Goal: Information Seeking & Learning: Find specific fact

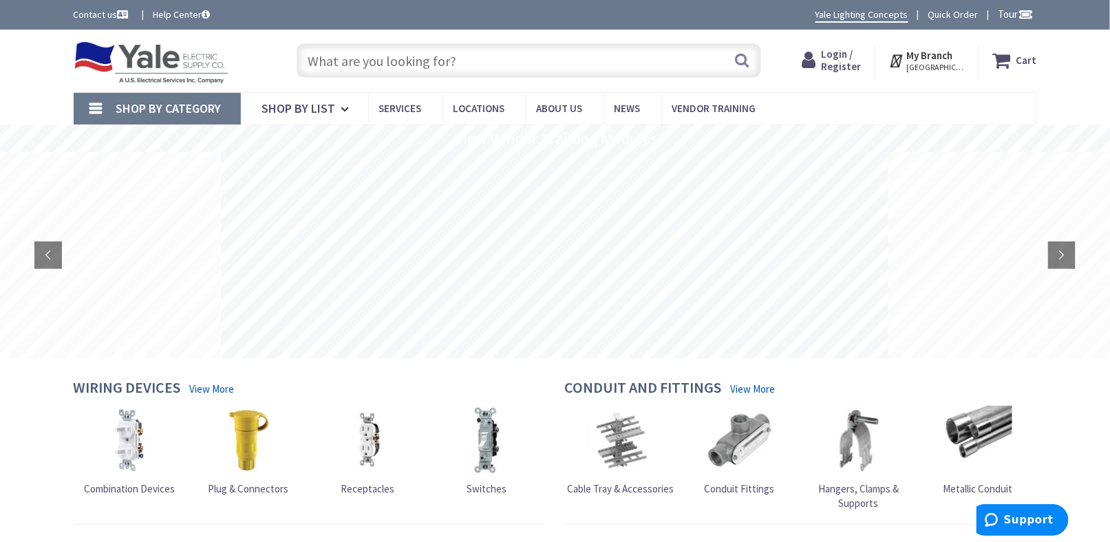
click at [354, 63] on input "text" at bounding box center [529, 60] width 464 height 34
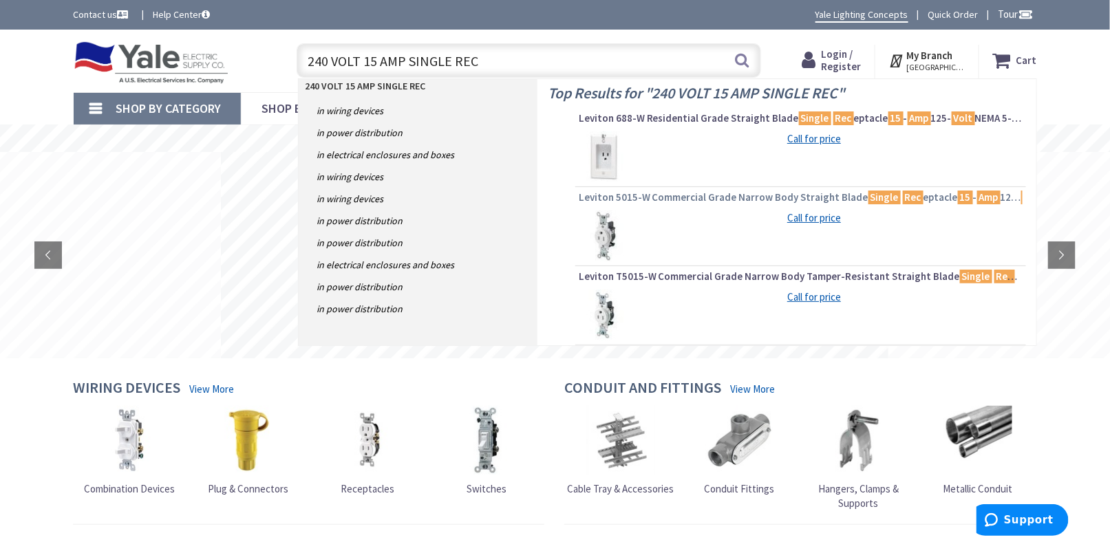
type input "240 VOLT 15 AMP SINGLE REC"
click at [694, 196] on span "Leviton 5015-W Commercial Grade Narrow Body Straight Blade Single Rec eptacle 1…" at bounding box center [801, 198] width 444 height 14
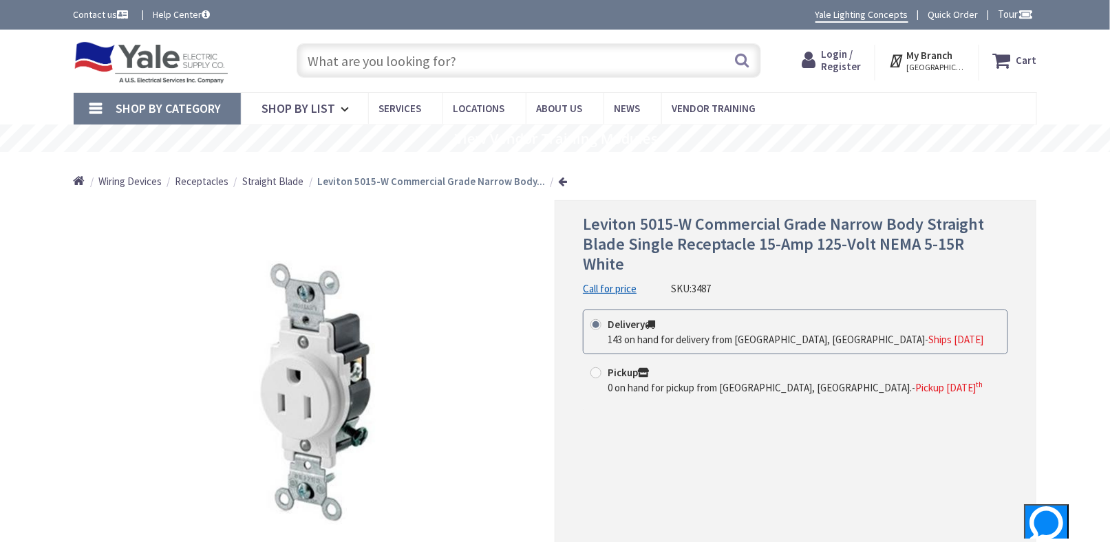
click at [337, 61] on input "text" at bounding box center [529, 60] width 464 height 34
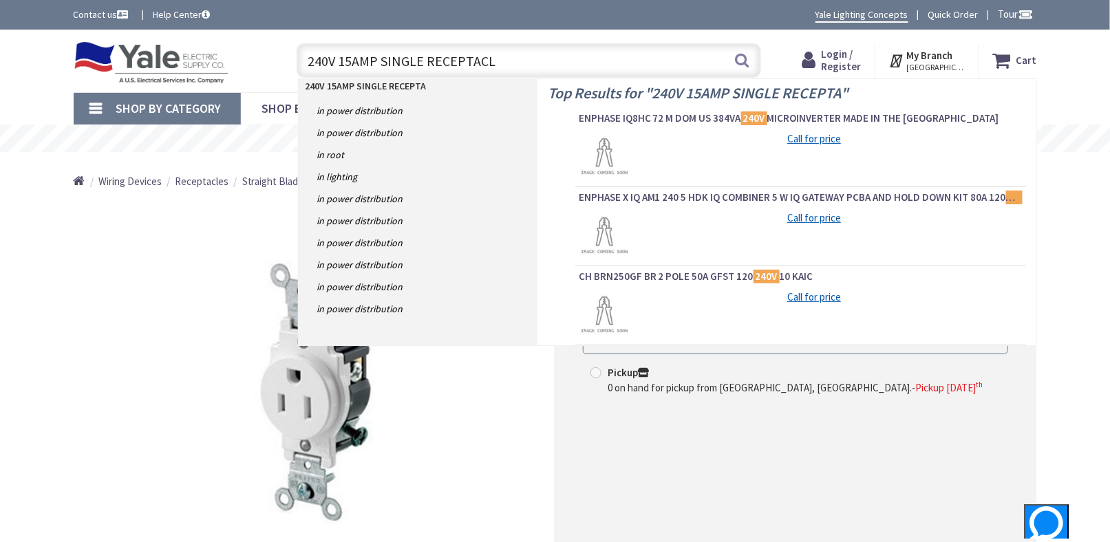
type input "240V 15AMP SINGLE RECEPTACLE"
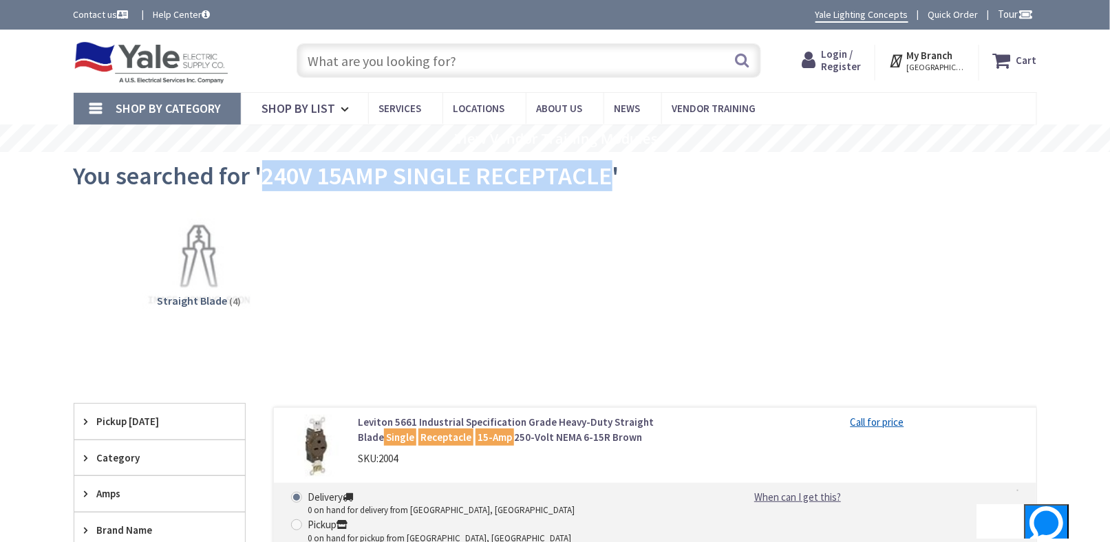
drag, startPoint x: 263, startPoint y: 184, endPoint x: 609, endPoint y: 182, distance: 345.4
click at [609, 182] on span "You searched for '240V 15AMP SINGLE RECEPTACLE'" at bounding box center [347, 175] width 546 height 31
copy span "240V 15AMP SINGLE RECEPTACLE"
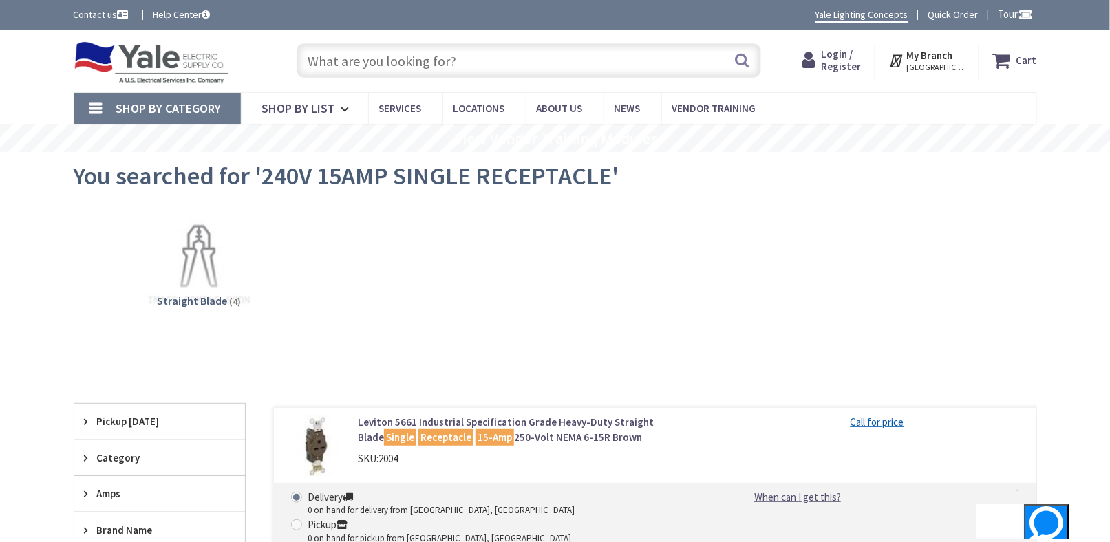
paste input "240V 15AMP SINGLE RECEPTACLE"
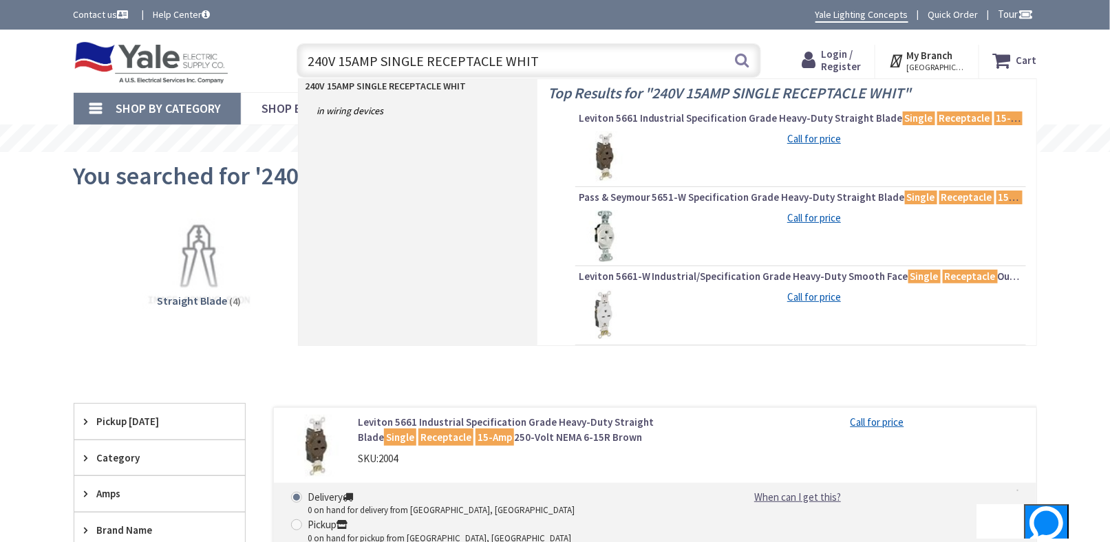
type input "240V 15AMP SINGLE RECEPTACLE WHITE"
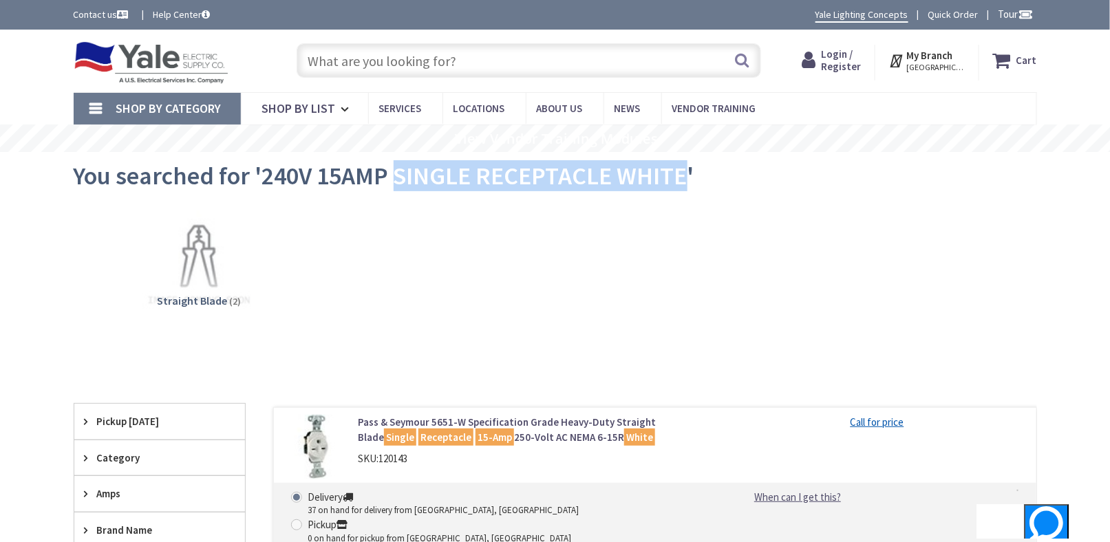
drag, startPoint x: 397, startPoint y: 178, endPoint x: 683, endPoint y: 186, distance: 286.3
click at [683, 186] on span "You searched for '240V 15AMP SINGLE RECEPTACLE WHITE'" at bounding box center [384, 175] width 621 height 31
copy span "SINGLE RECEPTACLE WHITE"
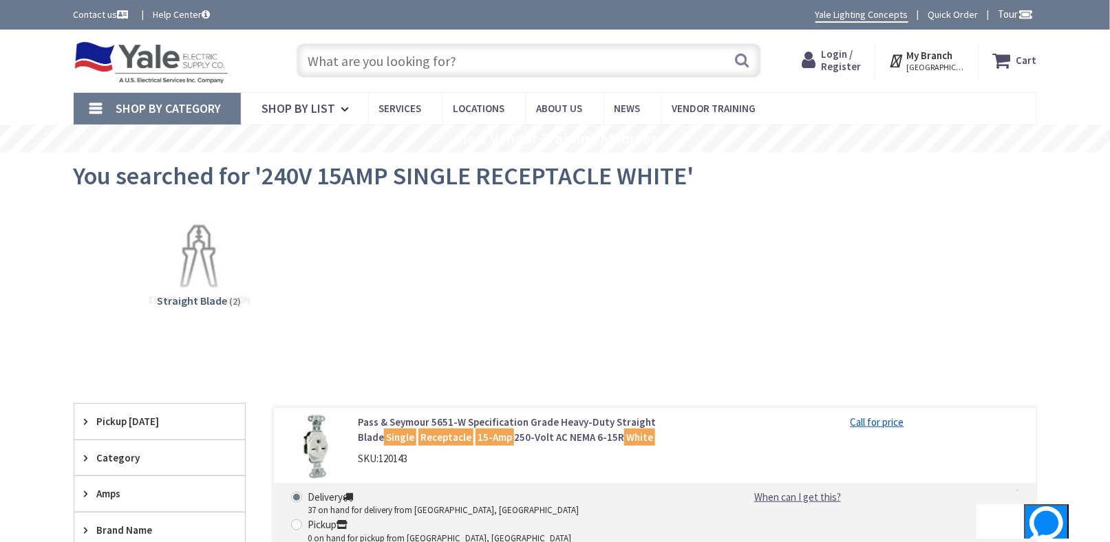
click at [409, 62] on input "text" at bounding box center [529, 60] width 464 height 34
paste input "SINGLE RECEPTACLE WHITE"
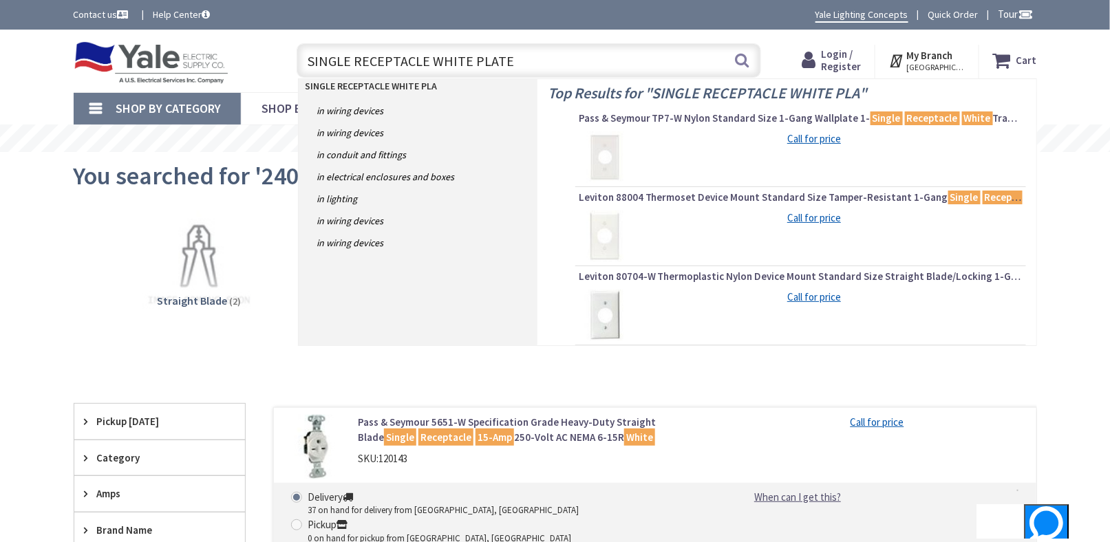
type input "SINGLE RECEPTACLE WHITE PLATES"
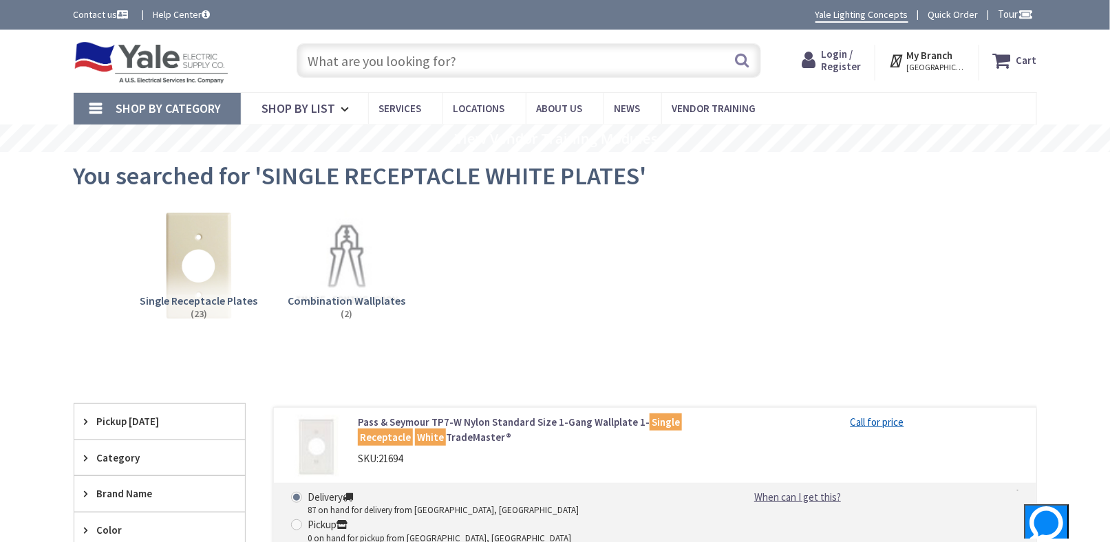
click at [401, 61] on input "text" at bounding box center [529, 60] width 464 height 34
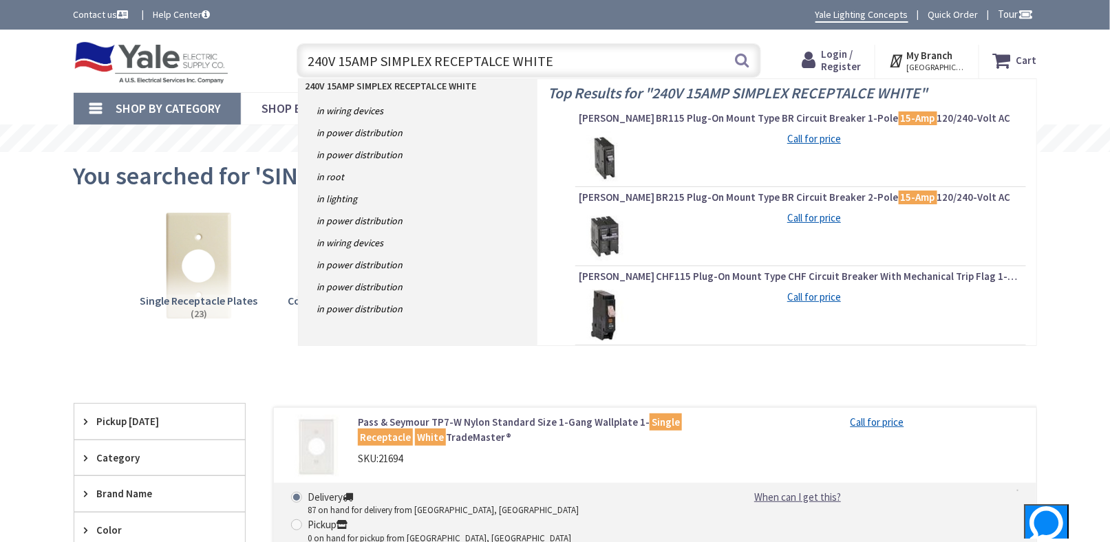
type input "240V 15AMP SIMPLEX RECEPTALCE WHITE'"
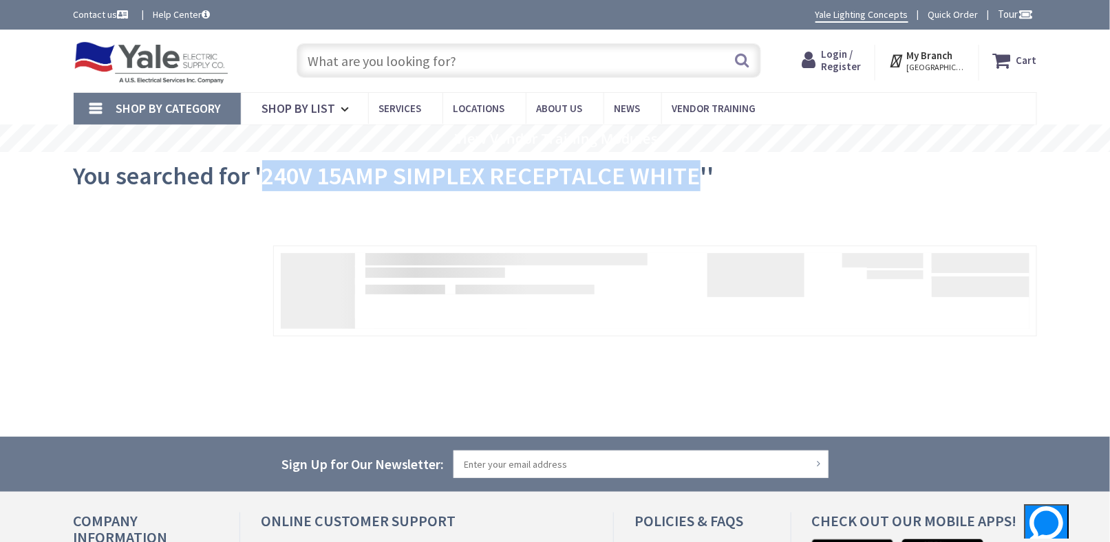
drag, startPoint x: 266, startPoint y: 176, endPoint x: 699, endPoint y: 181, distance: 432.8
click at [699, 181] on span "You searched for '240V 15AMP SIMPLEX RECEPTALCE WHITE''" at bounding box center [394, 175] width 640 height 31
copy span "240V 15AMP SIMPLEX RECEPTALCE WHITE"
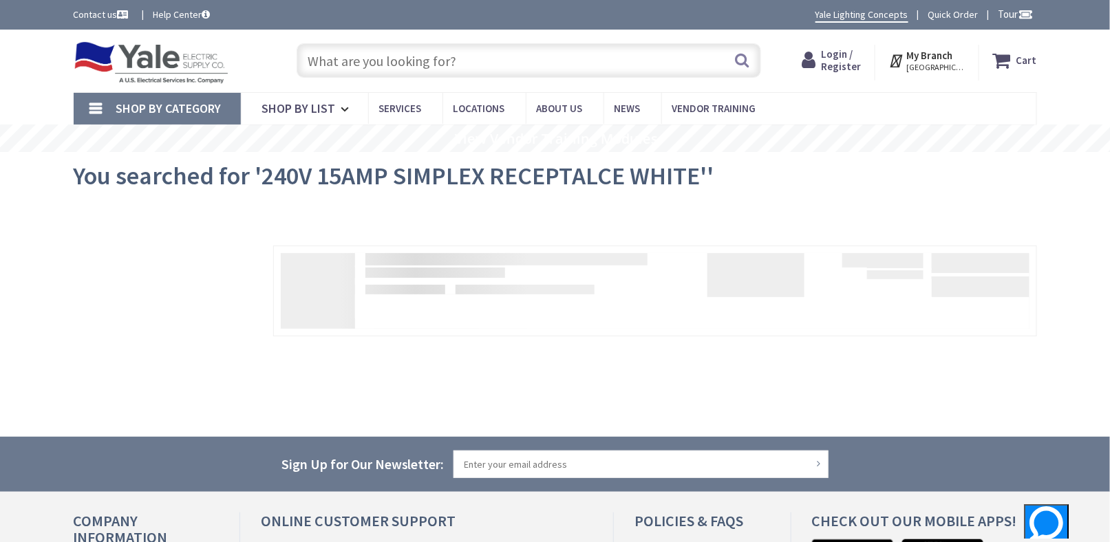
paste input "240V 15AMP SIMPLEX RECEPTALCE WHITE"
type input "240V 15AMP SIMPLEX RECEPTALCE WHITE"
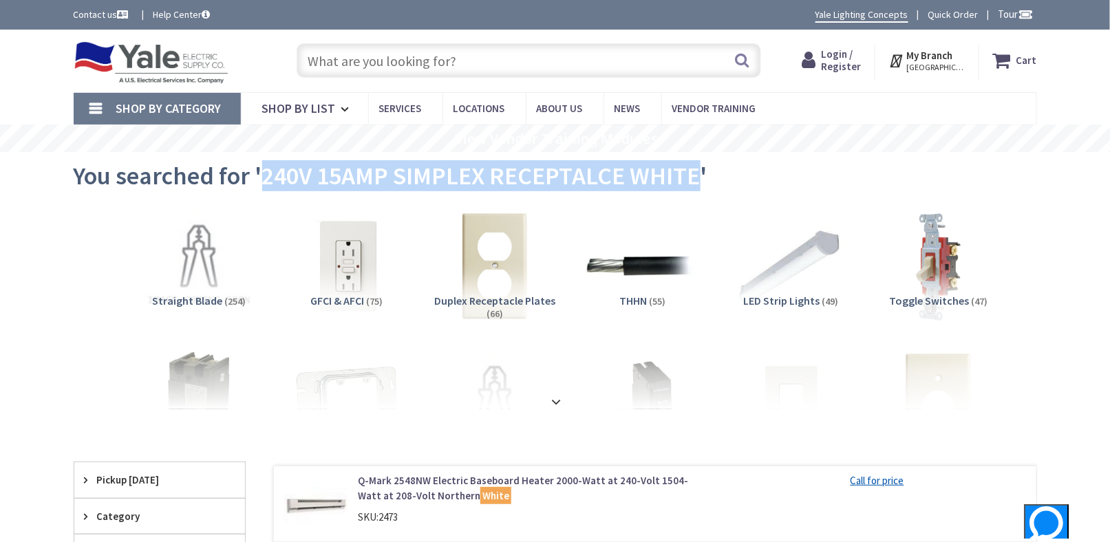
drag, startPoint x: 263, startPoint y: 173, endPoint x: 700, endPoint y: 182, distance: 437.6
click at [700, 182] on span "You searched for '240V 15AMP SIMPLEX RECEPTALCE WHITE'" at bounding box center [391, 175] width 634 height 31
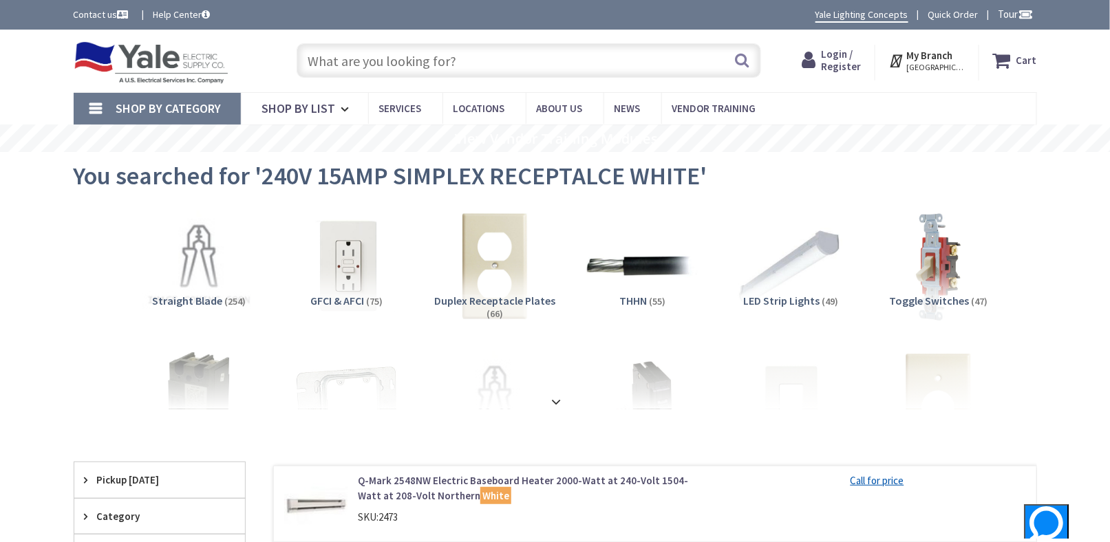
click at [504, 56] on input "text" at bounding box center [529, 60] width 464 height 34
paste input "240V 15AMP SIMPLEX RECEPTALCE WHITE"
drag, startPoint x: 381, startPoint y: 62, endPoint x: 431, endPoint y: 66, distance: 49.7
click at [431, 66] on input "240V 15AMP SIMPLEX RECEPTALCE WHITE" at bounding box center [529, 60] width 464 height 34
type input "240V 15AMP RECEPTALCE WHITE"
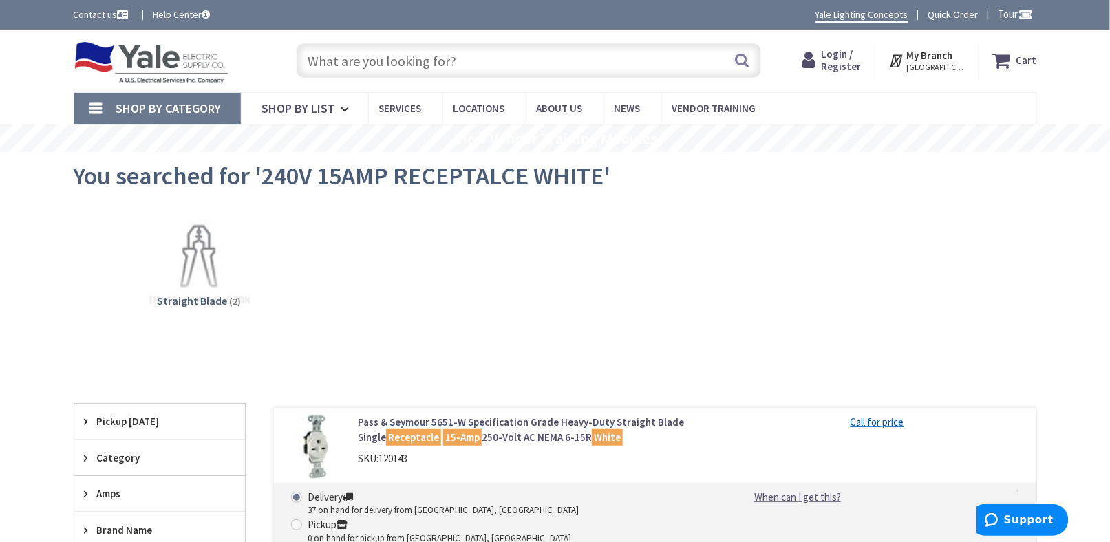
paste input "T5015-W"
type input "T"
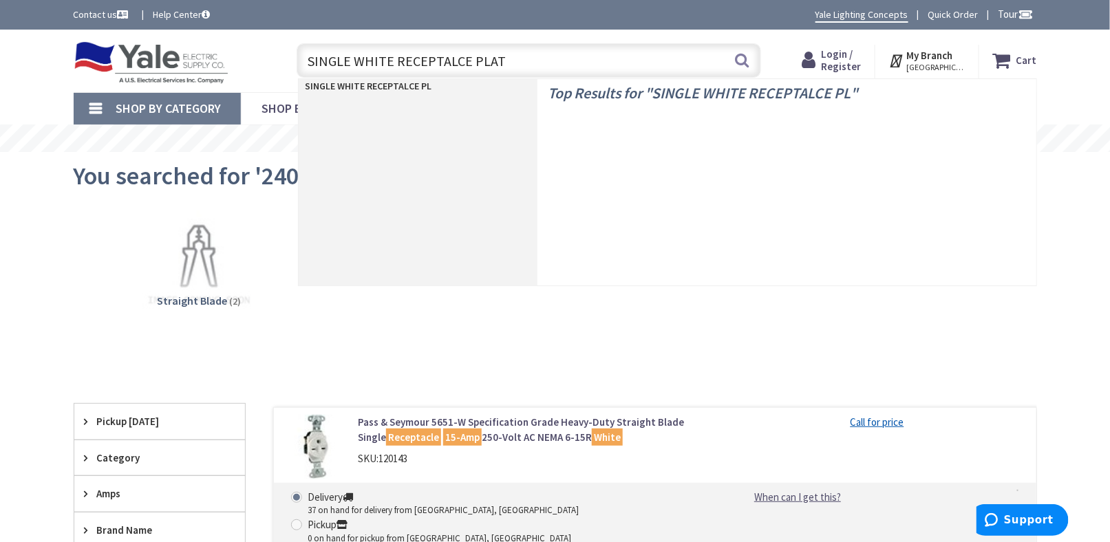
type input "SINGLE WHITE RECEPTALCE PLATE"
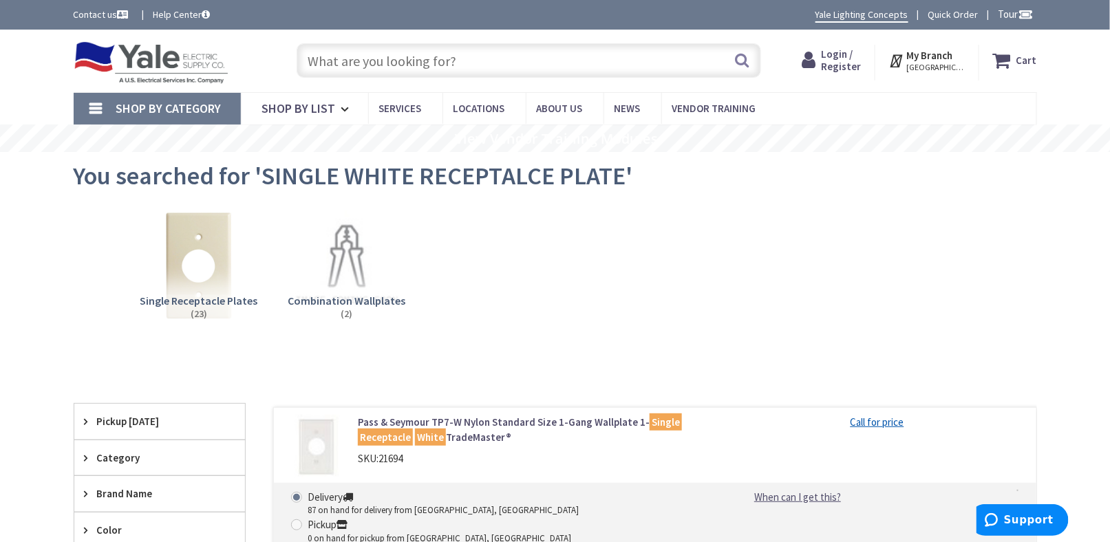
click at [367, 62] on input "text" at bounding box center [529, 60] width 464 height 34
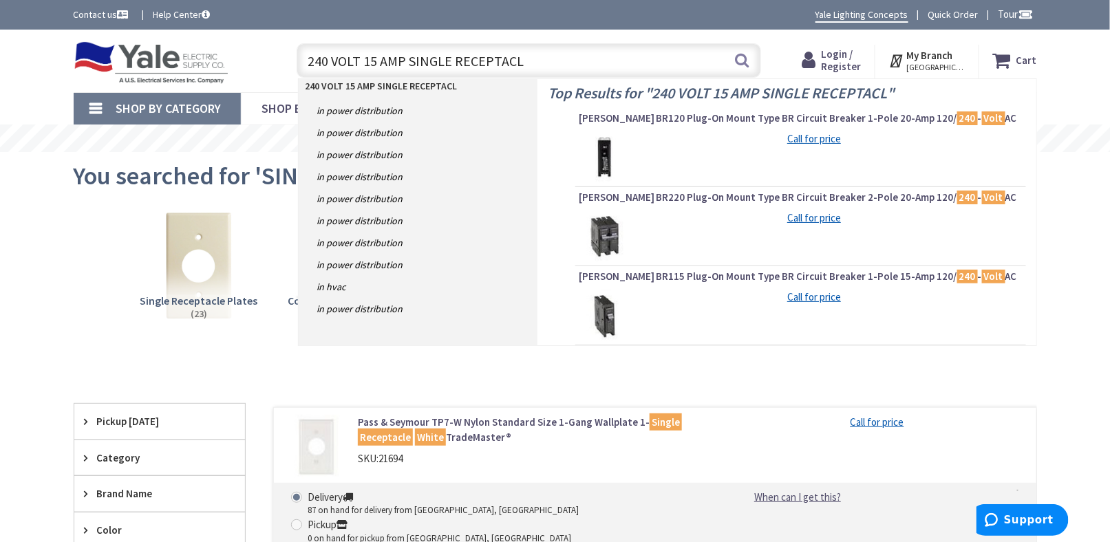
type input "240 VOLT 15 AMP SINGLE RECEPTACLE"
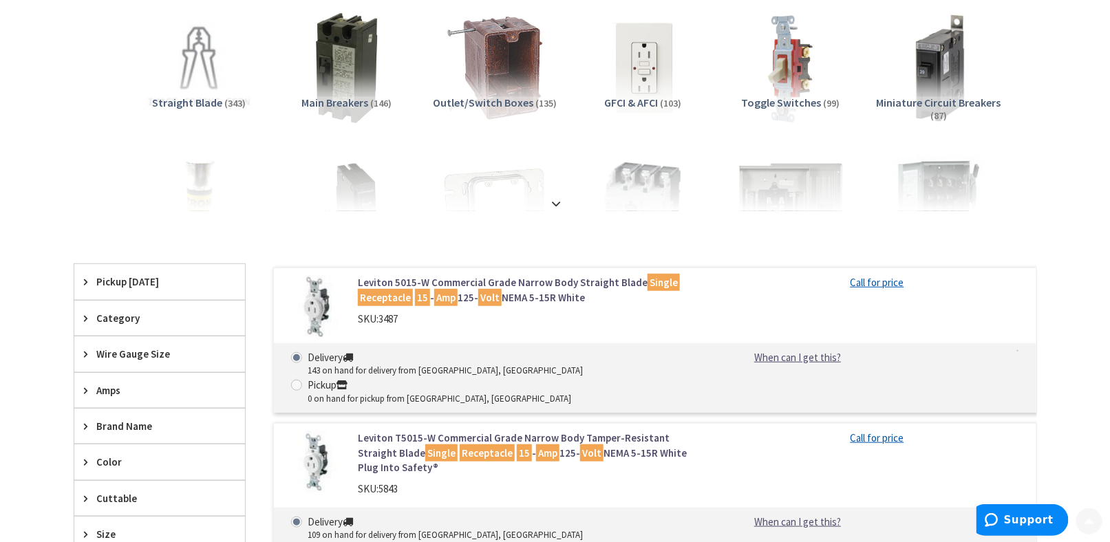
scroll to position [206, 0]
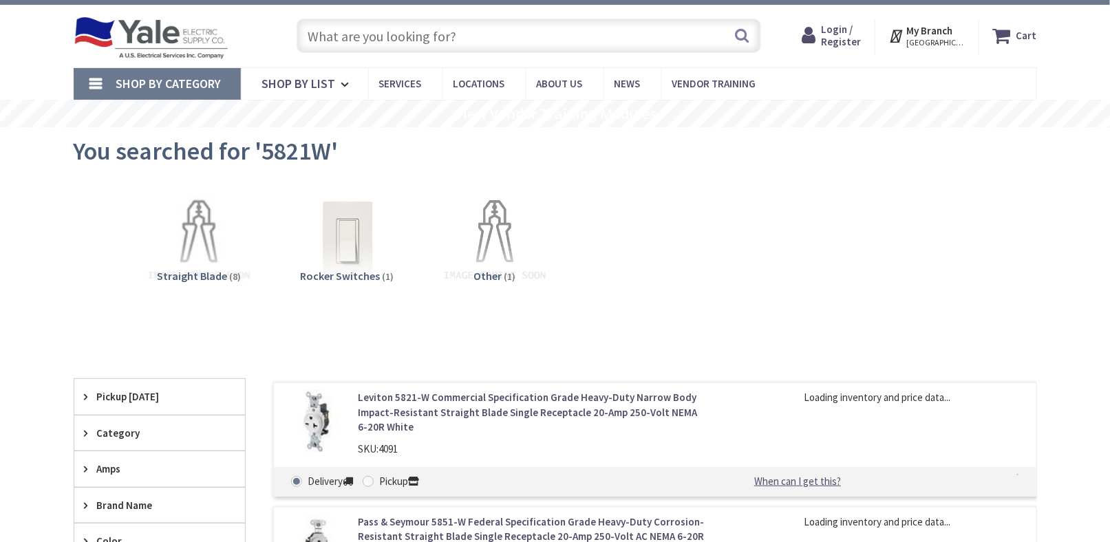
scroll to position [69, 0]
